Goal: Communication & Community: Ask a question

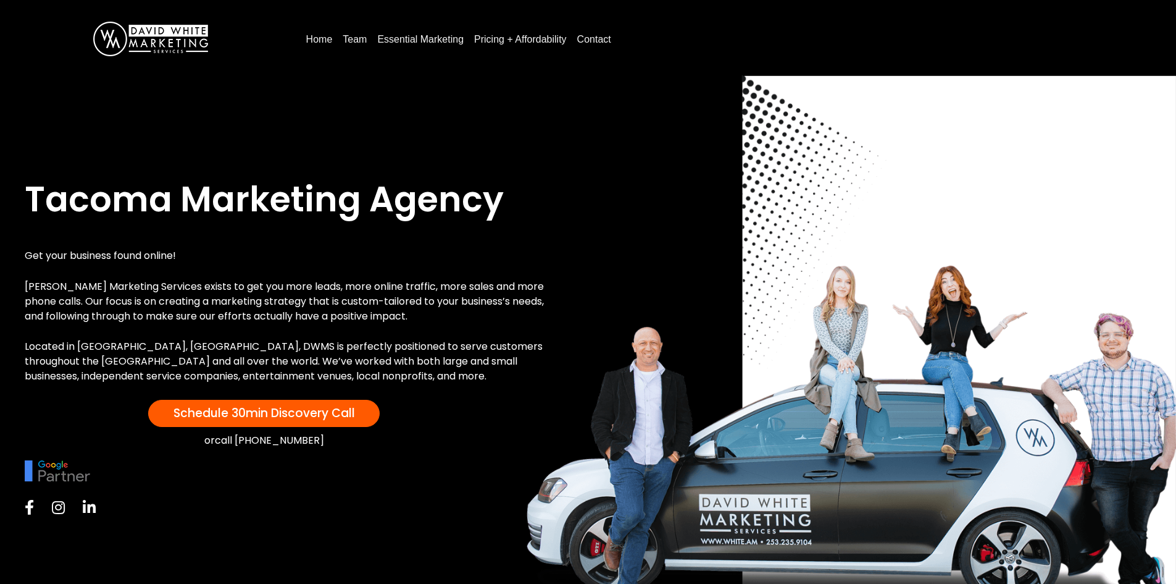
click at [603, 40] on link "Contact" at bounding box center [594, 40] width 44 height 20
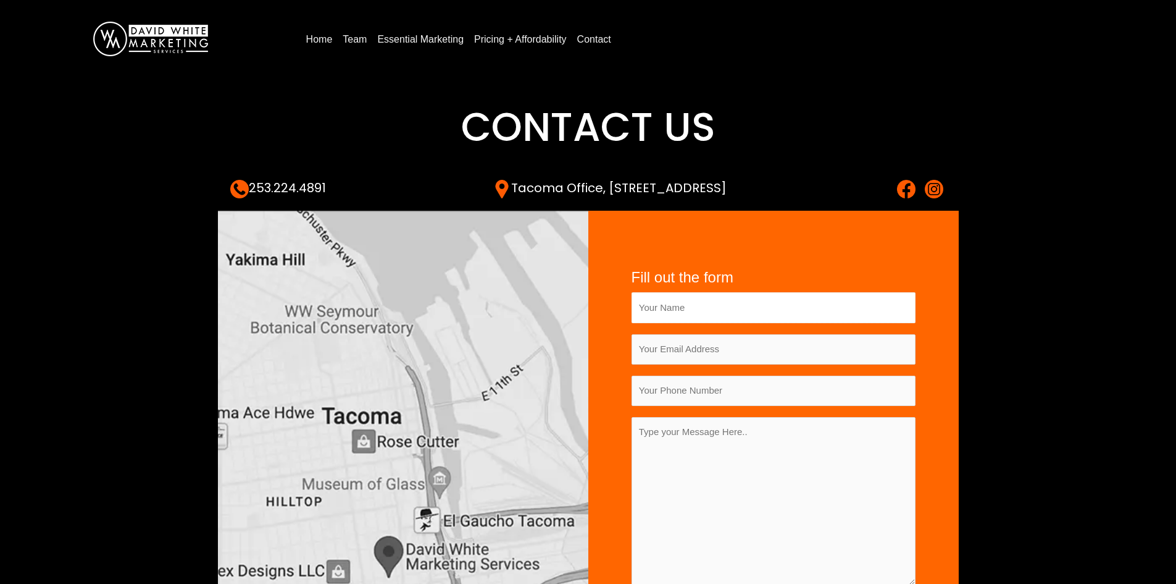
click at [728, 309] on input "Contact form" at bounding box center [774, 307] width 284 height 30
type input "Henry Williams"
type input "hello@50pros.com"
type input "2013835115"
click at [716, 466] on textarea "Contact form" at bounding box center [774, 501] width 284 height 168
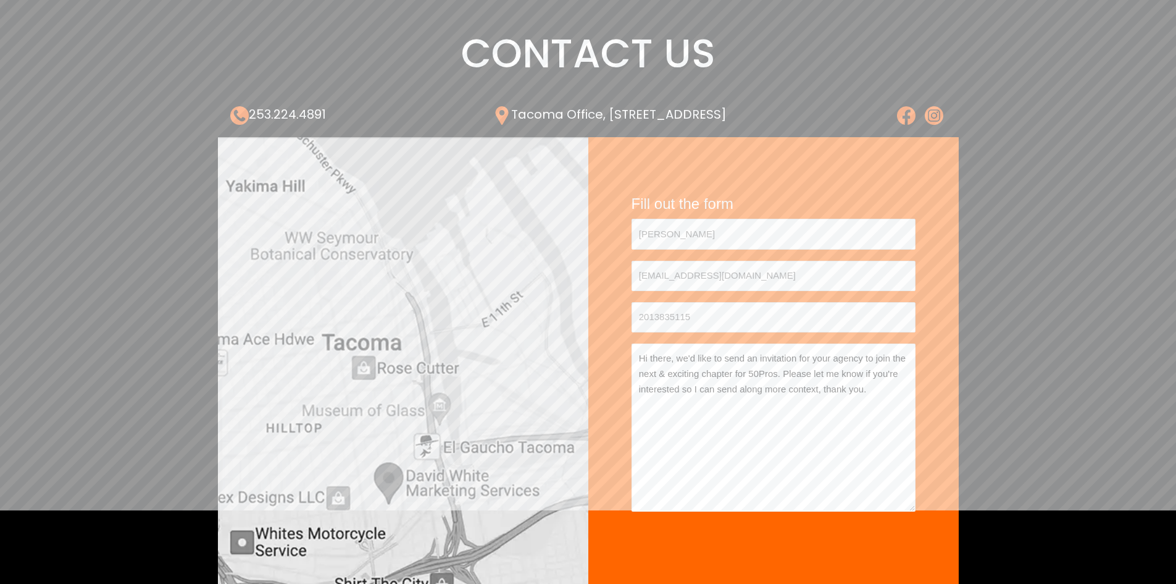
scroll to position [247, 0]
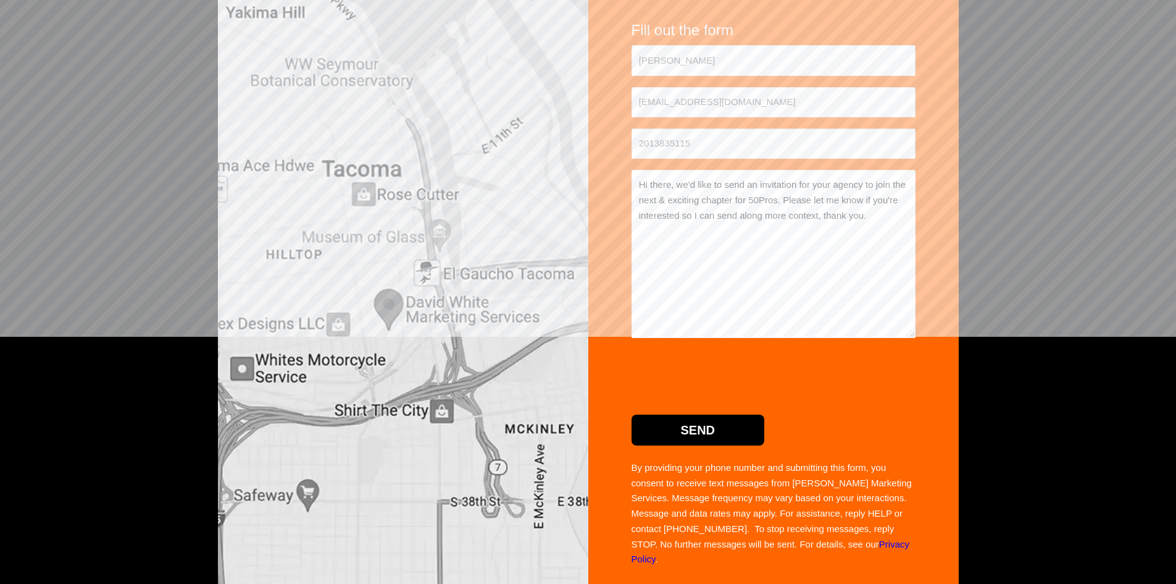
type textarea "Hi there, we'd like to send an invitation for your agency to join the next & ex…"
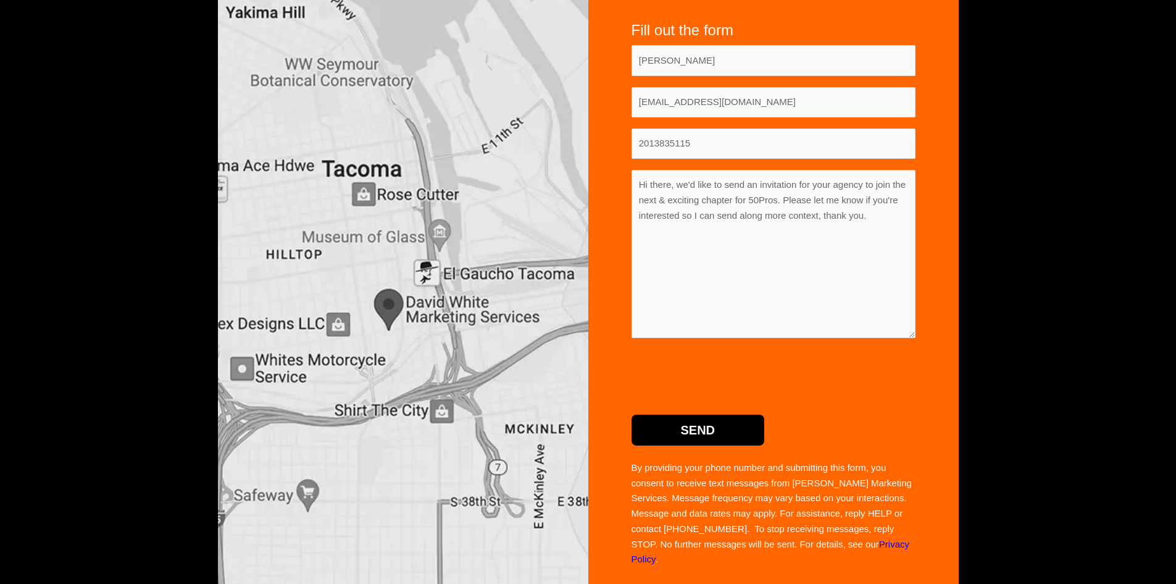
click at [708, 432] on input "Send" at bounding box center [698, 429] width 133 height 31
